Goal: Task Accomplishment & Management: Use online tool/utility

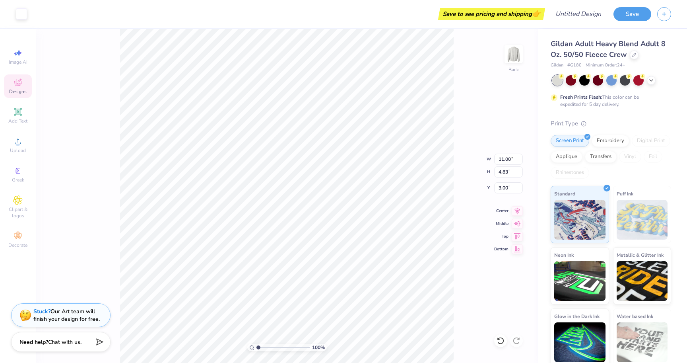
type input "10.81"
type input "4.61"
type input "3.00"
click at [630, 58] on div "Gildan Adult Heavy Blend Adult 8 Oz. 50/50 Fleece Crew" at bounding box center [611, 49] width 120 height 21
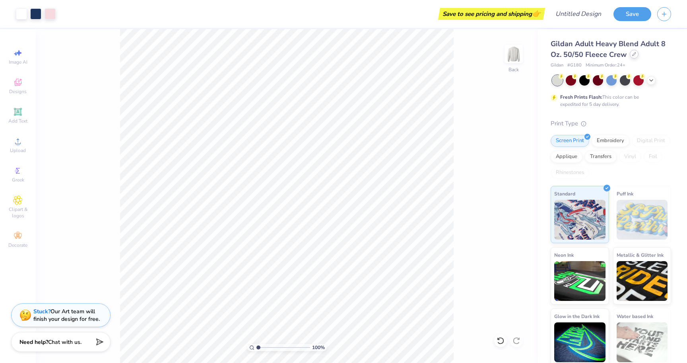
click at [631, 52] on div at bounding box center [634, 54] width 9 height 9
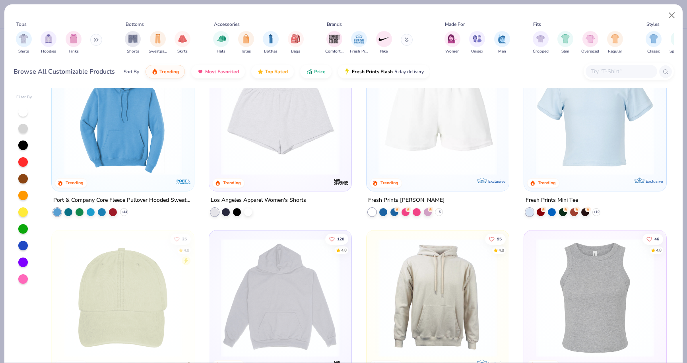
scroll to position [1370, 0]
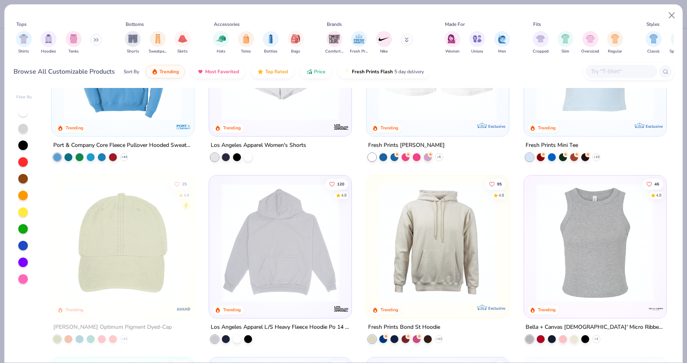
click at [99, 39] on icon at bounding box center [96, 40] width 5 height 4
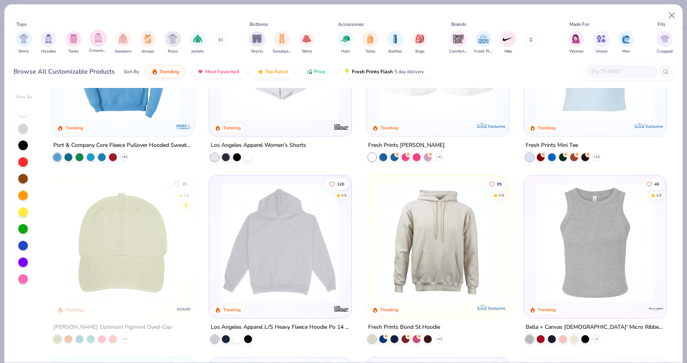
click at [95, 37] on img "filter for Crewnecks" at bounding box center [98, 37] width 9 height 9
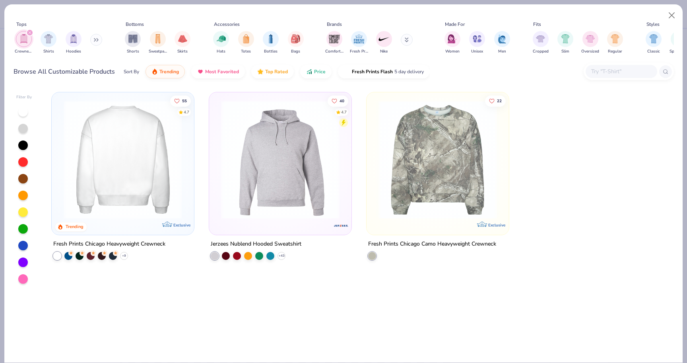
click at [149, 180] on img at bounding box center [123, 159] width 126 height 118
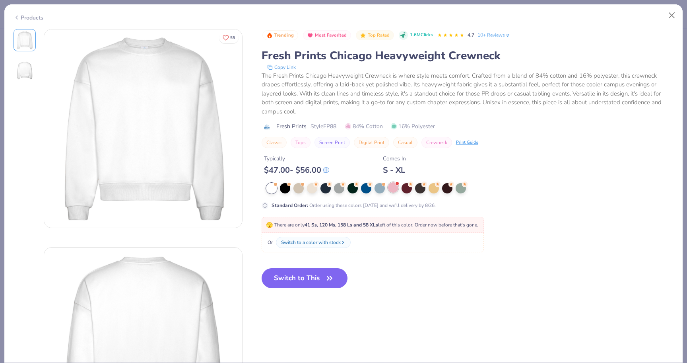
click at [396, 184] on div at bounding box center [397, 183] width 3 height 3
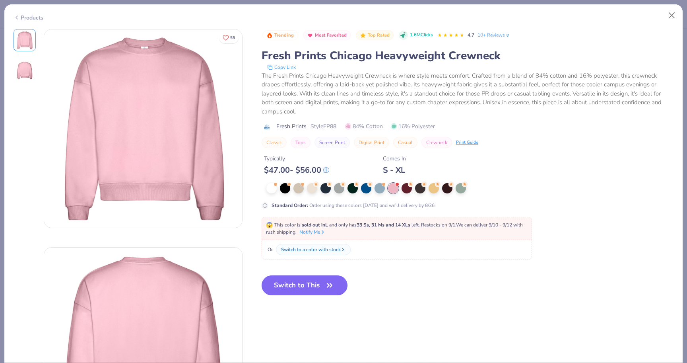
click at [318, 286] on button "Switch to This" at bounding box center [305, 285] width 86 height 20
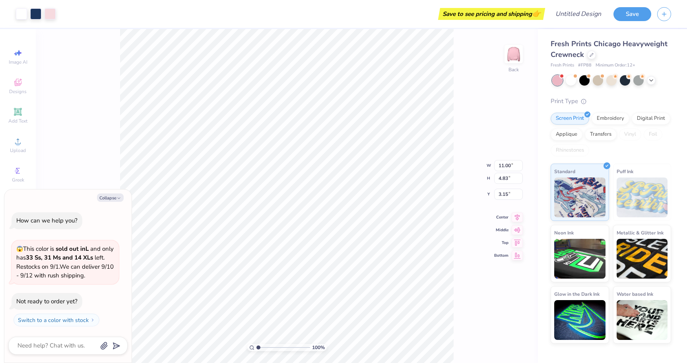
type textarea "x"
type input "2.79"
type textarea "x"
click at [111, 95] on div "100 % Back" at bounding box center [287, 196] width 502 height 334
